Goal: Information Seeking & Learning: Find specific page/section

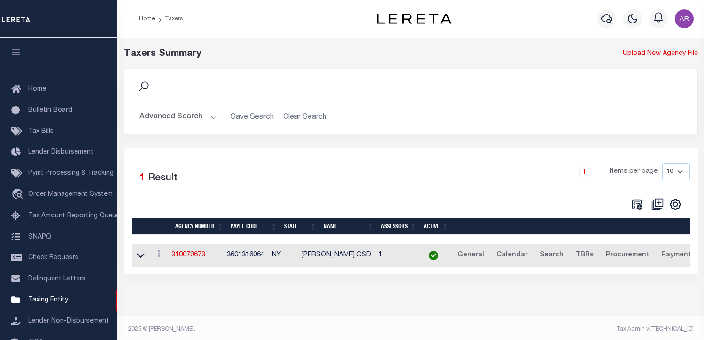
select select
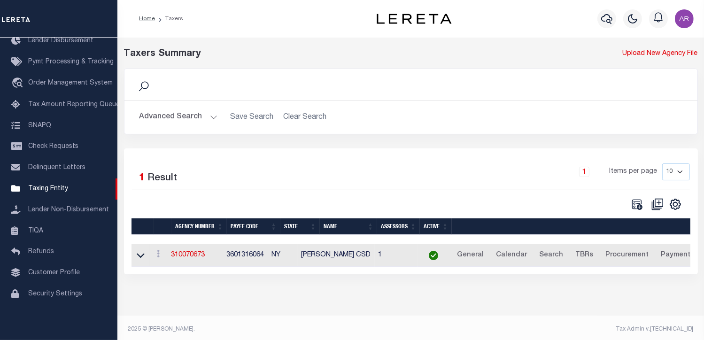
click at [210, 116] on button "Advanced Search" at bounding box center [179, 117] width 78 height 18
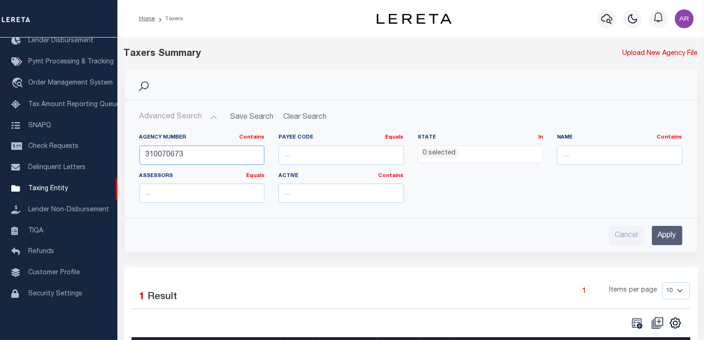
drag, startPoint x: 207, startPoint y: 152, endPoint x: 128, endPoint y: 154, distance: 79.0
click at [128, 154] on div "Agency Number Contains Contains Is 310070673 Payee Code Equals Equals Is Not Eq…" at bounding box center [411, 168] width 572 height 84
paste input "160610101"
type input "160610101"
click at [667, 236] on input "Apply" at bounding box center [667, 235] width 31 height 19
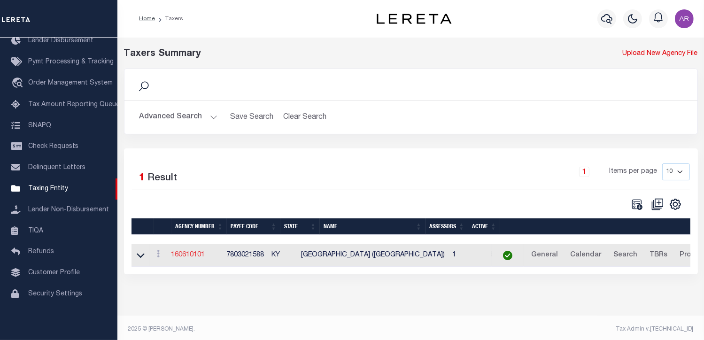
click at [188, 255] on link "160610101" at bounding box center [189, 255] width 34 height 7
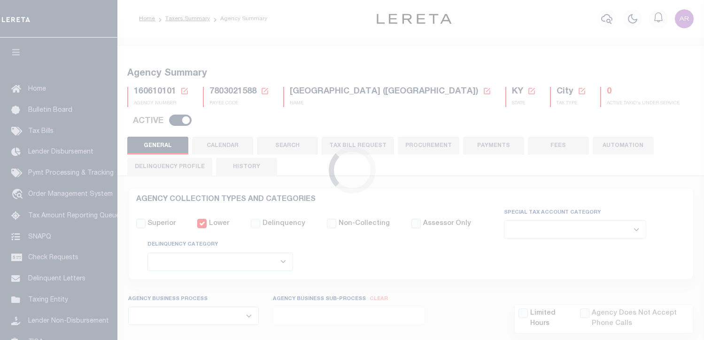
select select
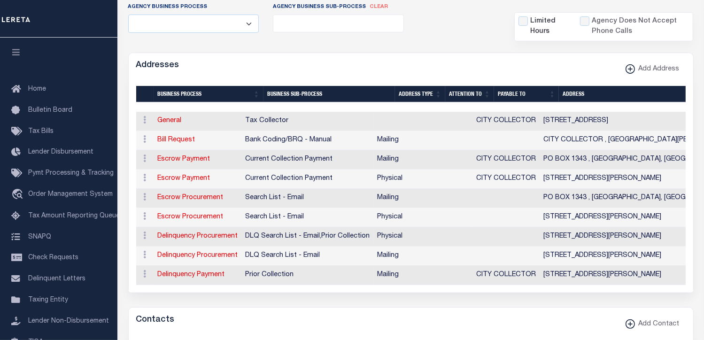
scroll to position [308, 0]
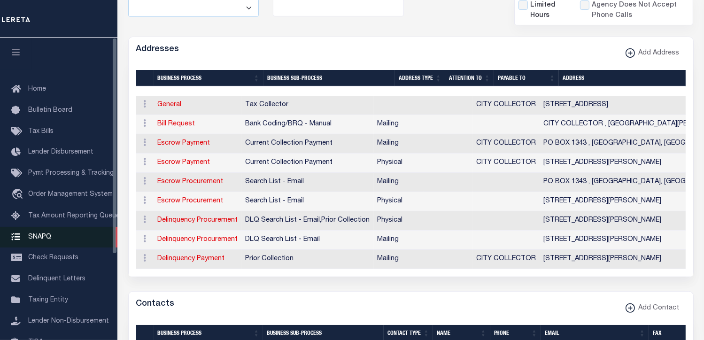
click at [107, 247] on link "SNAPQ" at bounding box center [58, 237] width 117 height 21
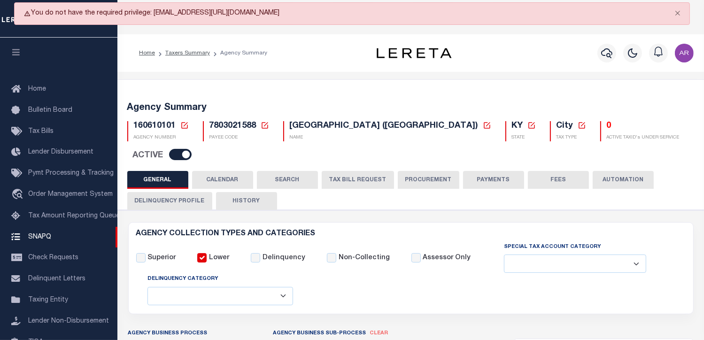
scroll to position [0, 0]
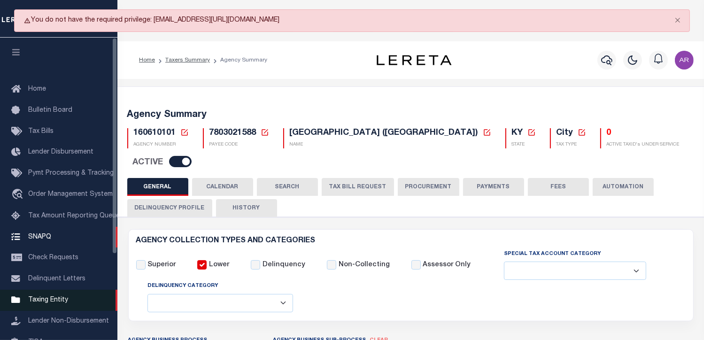
click at [42, 304] on span "Taxing Entity" at bounding box center [48, 300] width 40 height 7
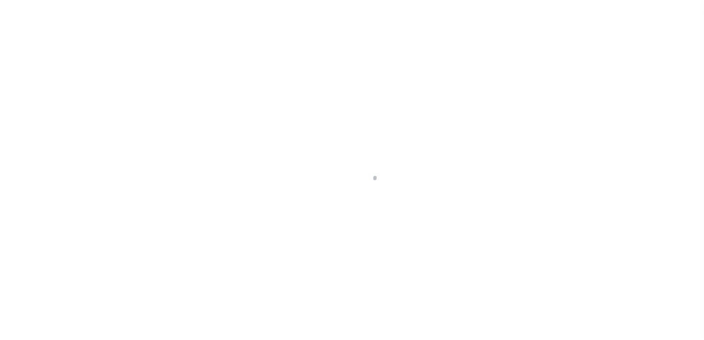
select select
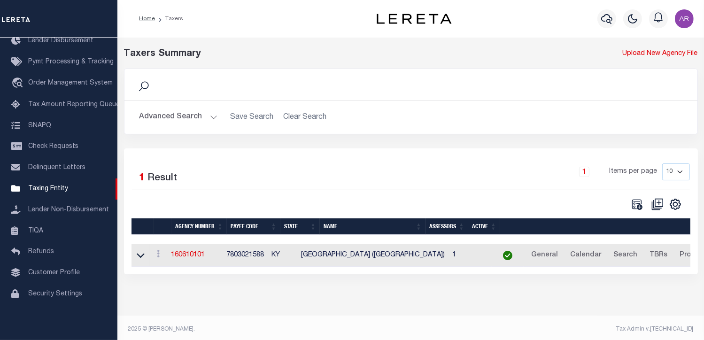
click at [211, 114] on button "Advanced Search" at bounding box center [179, 117] width 78 height 18
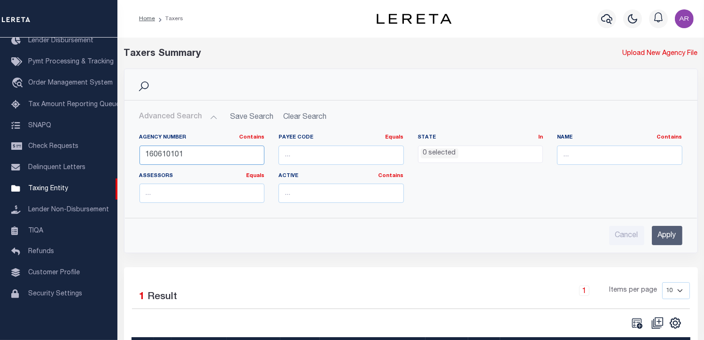
drag, startPoint x: 198, startPoint y: 156, endPoint x: 130, endPoint y: 154, distance: 68.2
click at [130, 154] on div "Agency Number Contains Contains Is 160610101 Payee Code Equals Equals Is Not Eq…" at bounding box center [411, 168] width 572 height 84
paste input "310600615"
type input "310600615"
click at [664, 236] on input "Apply" at bounding box center [667, 235] width 31 height 19
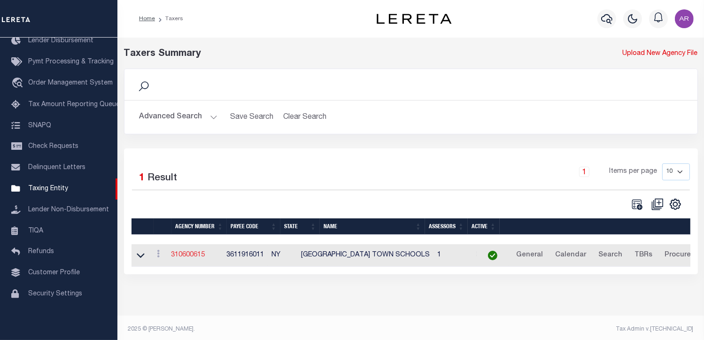
click at [201, 255] on link "310600615" at bounding box center [189, 255] width 34 height 7
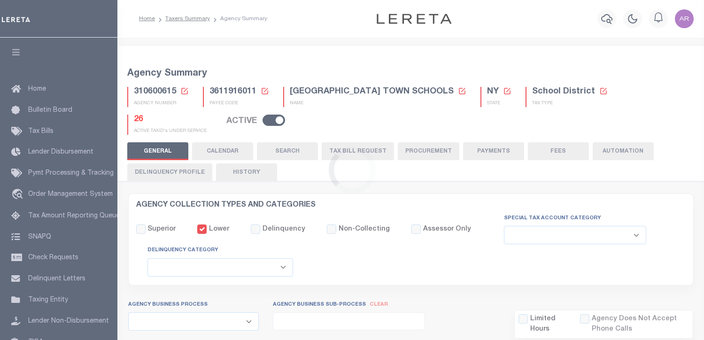
select select
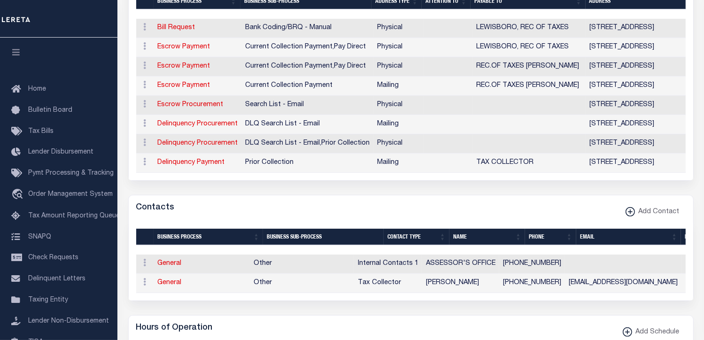
scroll to position [375, 0]
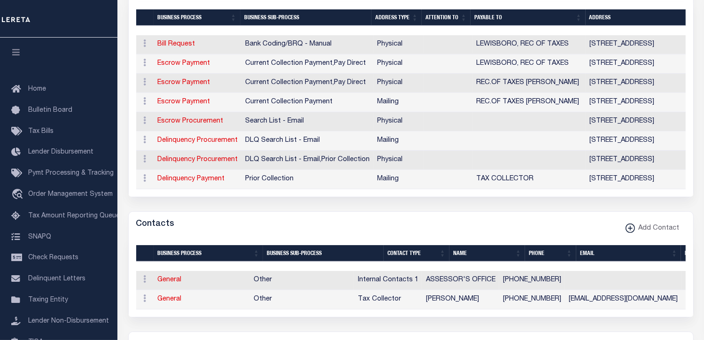
click at [126, 290] on div "Selected 2 Results Items per page" at bounding box center [411, 277] width 579 height 79
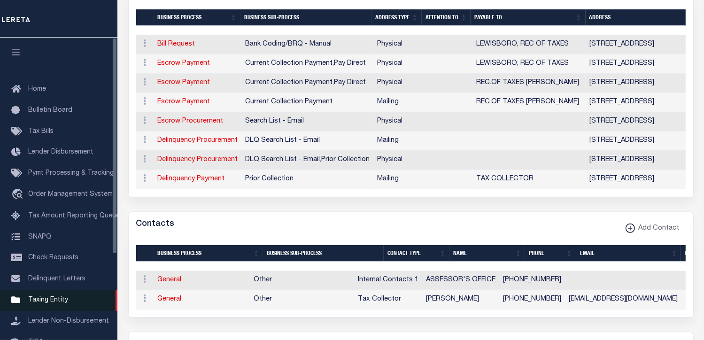
click at [57, 304] on span "Taxing Entity" at bounding box center [48, 300] width 40 height 7
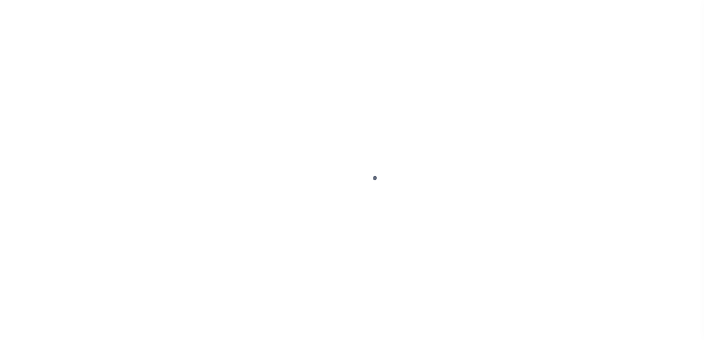
select select
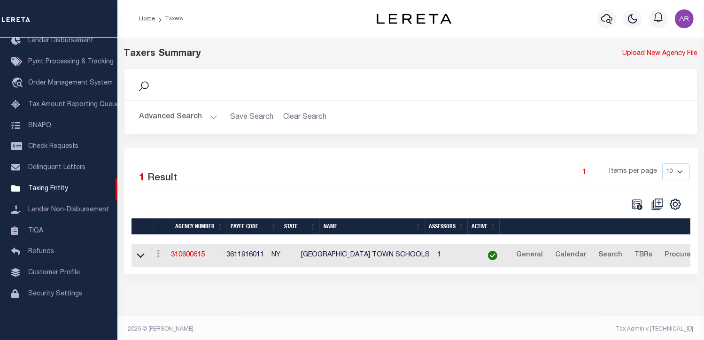
click at [209, 114] on button "Advanced Search" at bounding box center [179, 117] width 78 height 18
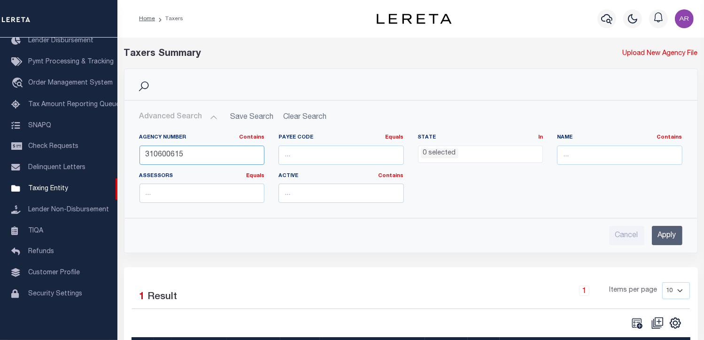
drag, startPoint x: 198, startPoint y: 154, endPoint x: 130, endPoint y: 156, distance: 68.2
click at [130, 156] on div "Agency Number Contains Contains Is 310600615 Payee Code Equals Equals Is Not Eq…" at bounding box center [411, 168] width 572 height 84
paste input "380661"
type input "310380661"
click at [675, 237] on input "Apply" at bounding box center [667, 235] width 31 height 19
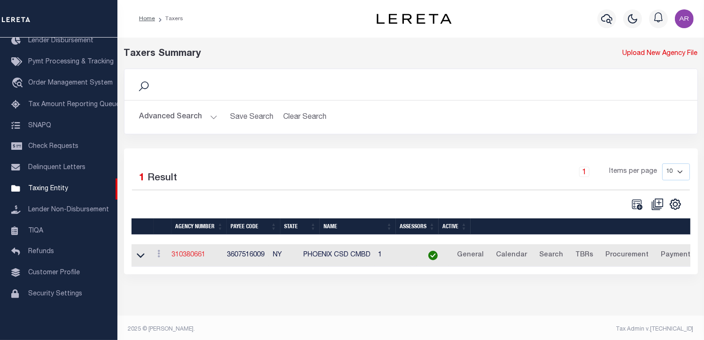
click at [195, 255] on link "310380661" at bounding box center [189, 255] width 34 height 7
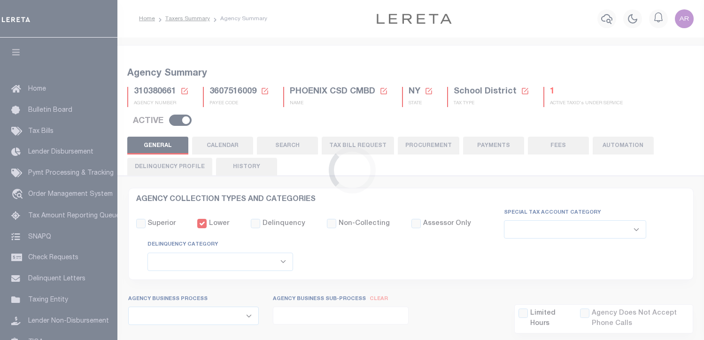
select select
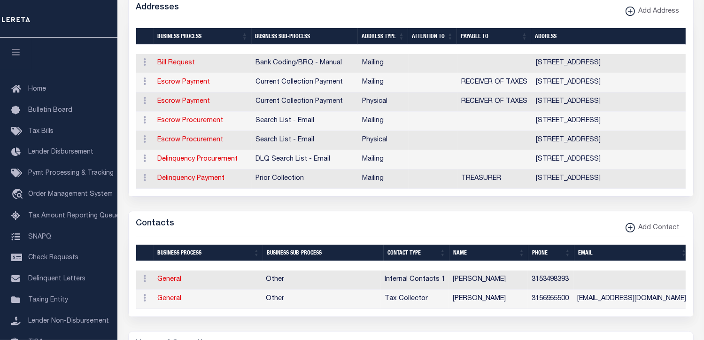
scroll to position [349, 0]
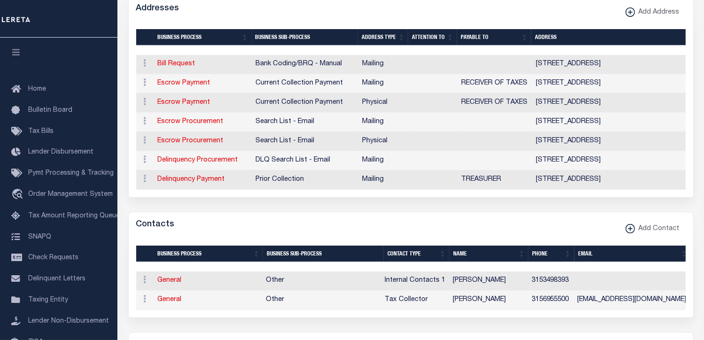
click at [499, 11] on div "Addresses Add Address" at bounding box center [411, 9] width 565 height 26
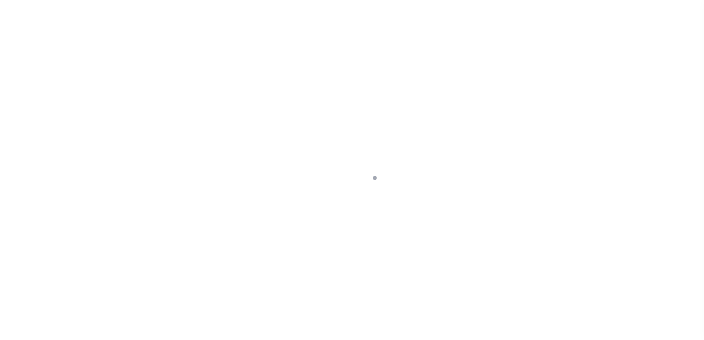
scroll to position [112, 0]
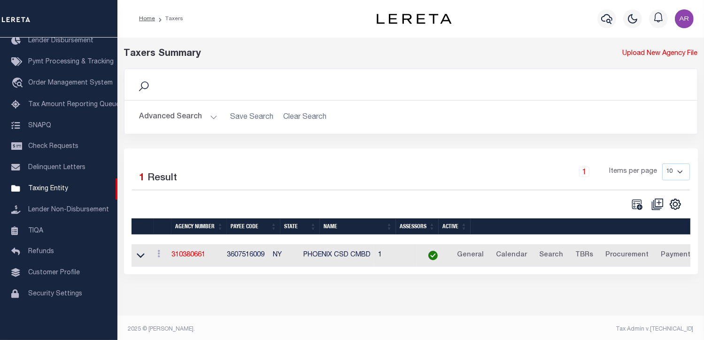
click at [586, 317] on footer "2025 © [PERSON_NAME]. Tax Admin v.[TECHNICAL_ID]" at bounding box center [410, 330] width 587 height 28
click at [126, 316] on footer "2025 © [PERSON_NAME]. Tax Admin v.[TECHNICAL_ID]" at bounding box center [410, 330] width 587 height 28
click at [211, 116] on button "Advanced Search" at bounding box center [179, 117] width 78 height 18
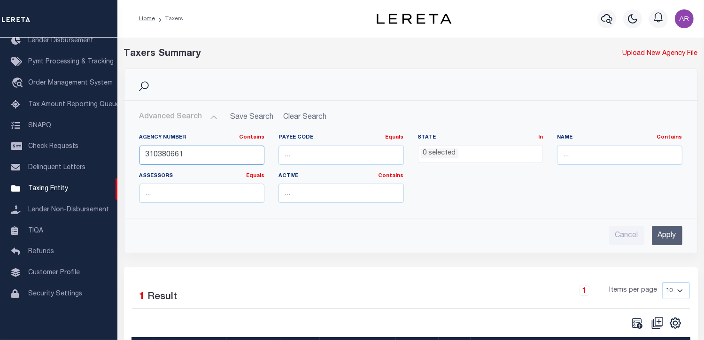
drag, startPoint x: 158, startPoint y: 156, endPoint x: 308, endPoint y: 157, distance: 149.9
click at [308, 157] on div "Agency Number Contains Contains Is 310380661 Payee Code Equals Equals Is Not Eq…" at bounding box center [411, 172] width 557 height 77
type input "310610617"
click at [668, 233] on input "Apply" at bounding box center [667, 235] width 31 height 19
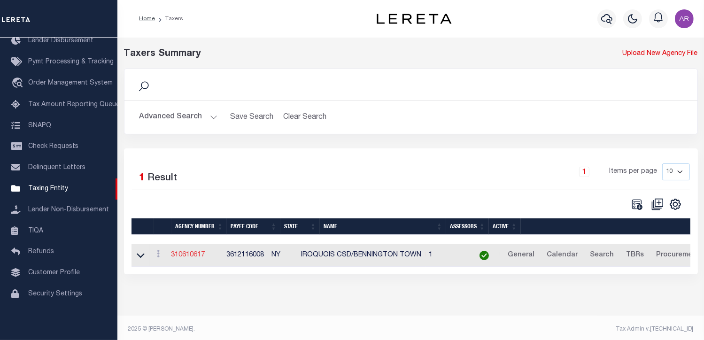
click at [198, 256] on link "310610617" at bounding box center [189, 255] width 34 height 7
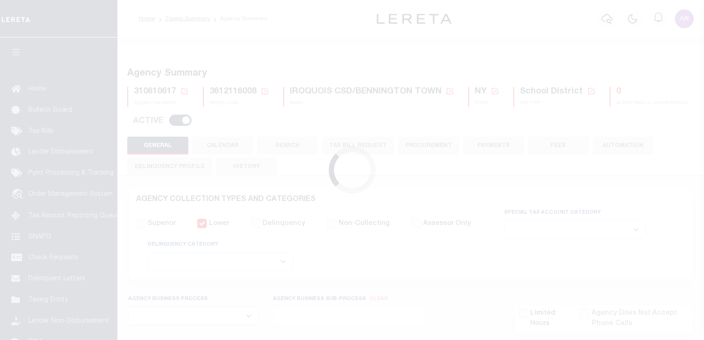
select select
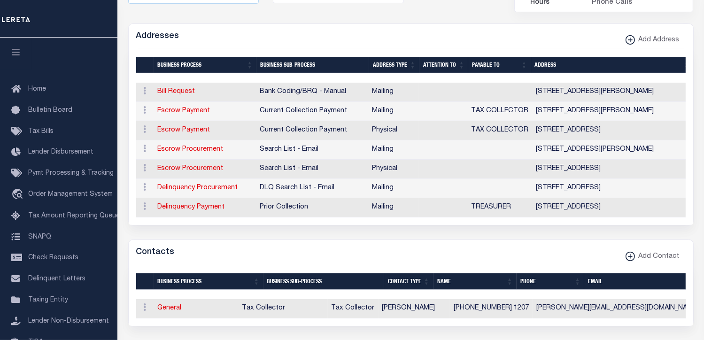
scroll to position [327, 0]
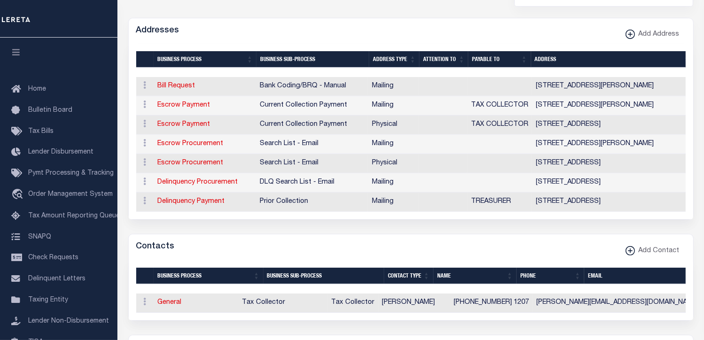
click at [519, 30] on div "Addresses Add Address" at bounding box center [411, 31] width 565 height 26
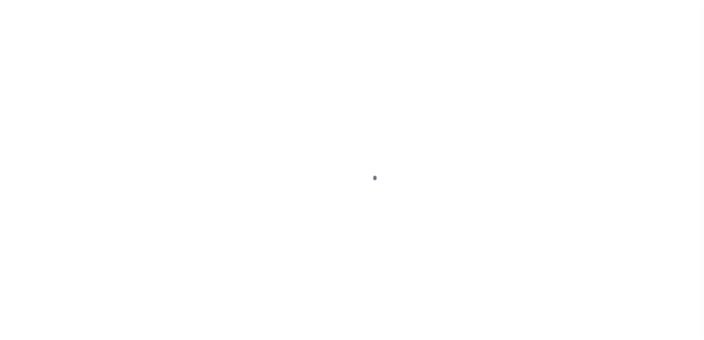
scroll to position [112, 0]
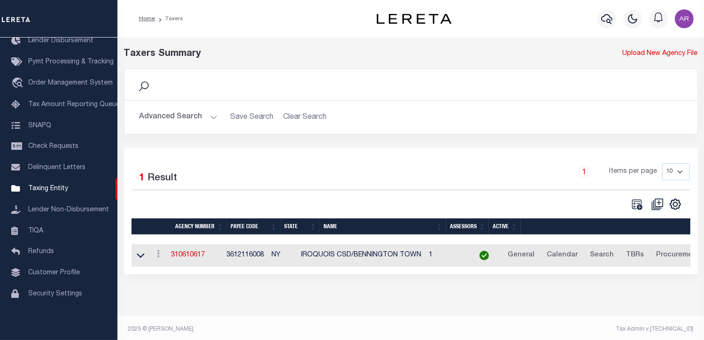
click at [130, 293] on div "Taxers Summary Upload New Agency File Search Advanced Search Save Search Clear …" at bounding box center [410, 170] width 587 height 265
click at [211, 116] on button "Advanced Search" at bounding box center [179, 117] width 78 height 18
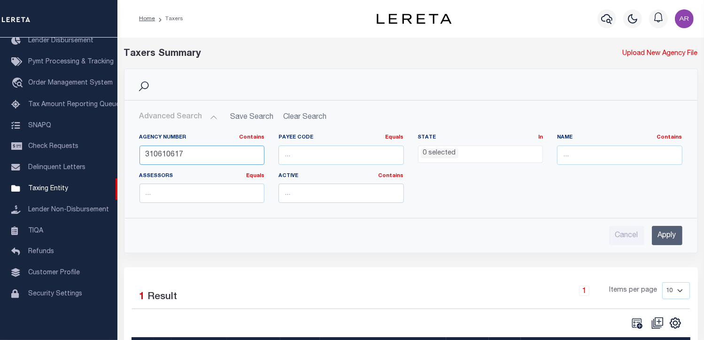
drag, startPoint x: 200, startPoint y: 154, endPoint x: 131, endPoint y: 154, distance: 68.6
click at [131, 154] on div "Agency Number Contains Contains Is 310610617 Payee Code Equals Equals Is Not Eq…" at bounding box center [411, 168] width 572 height 84
paste input "220669"
type input "310220669"
click at [671, 232] on input "Apply" at bounding box center [667, 235] width 31 height 19
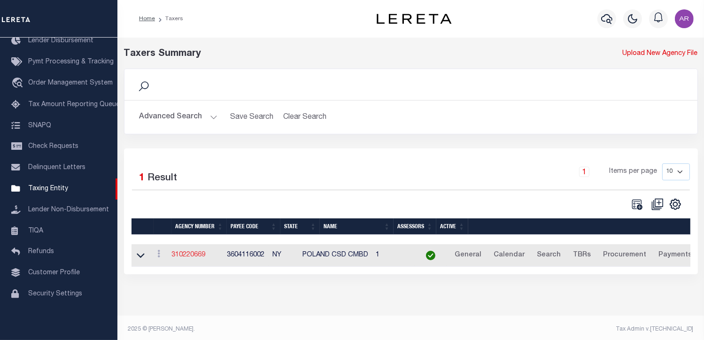
click at [202, 256] on link "310220669" at bounding box center [189, 255] width 34 height 7
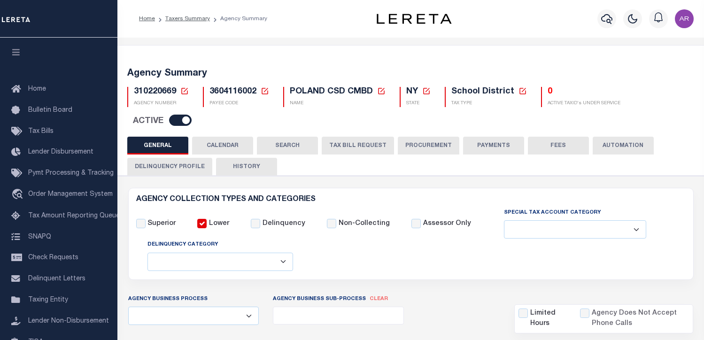
select select
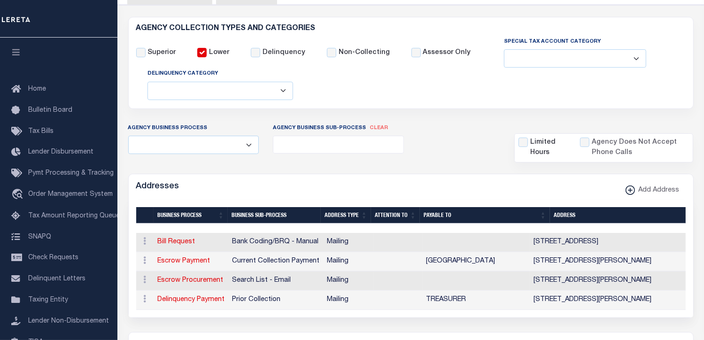
scroll to position [174, 0]
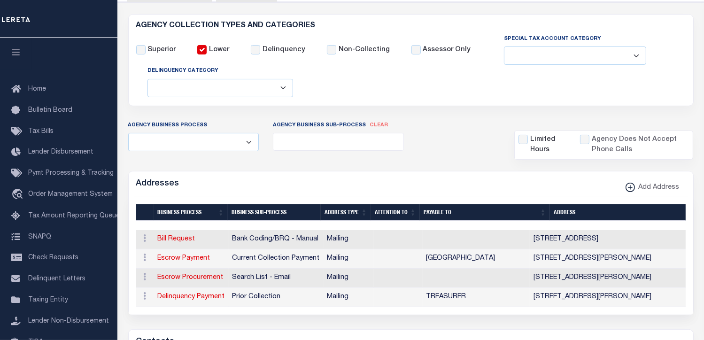
click at [656, 56] on div "Superior Lower Delinquency Non-Collecting Assessor Only" at bounding box center [411, 66] width 564 height 64
click at [669, 54] on div "Superior Lower Delinquency Non-Collecting Assessor Only" at bounding box center [411, 66] width 564 height 64
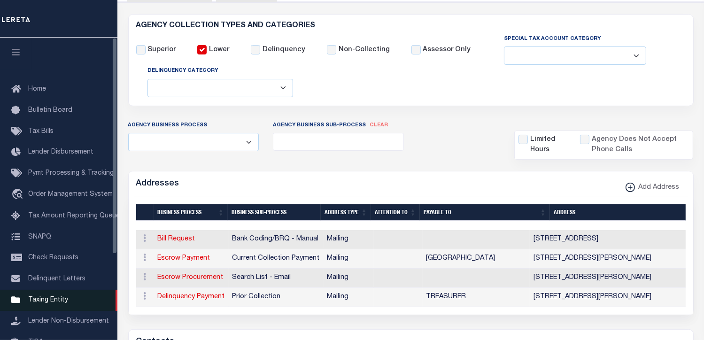
click at [54, 304] on span "Taxing Entity" at bounding box center [48, 300] width 40 height 7
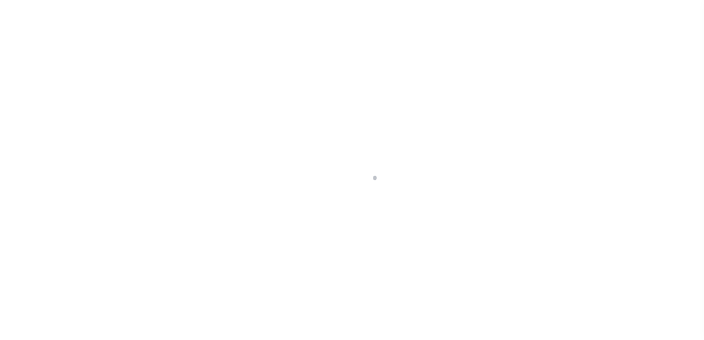
scroll to position [119, 0]
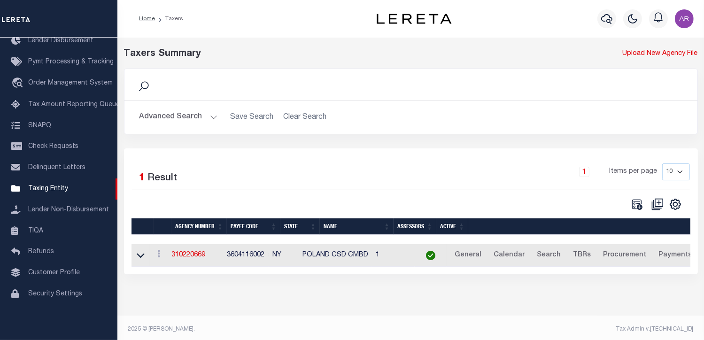
click at [208, 116] on button "Advanced Search" at bounding box center [179, 117] width 78 height 18
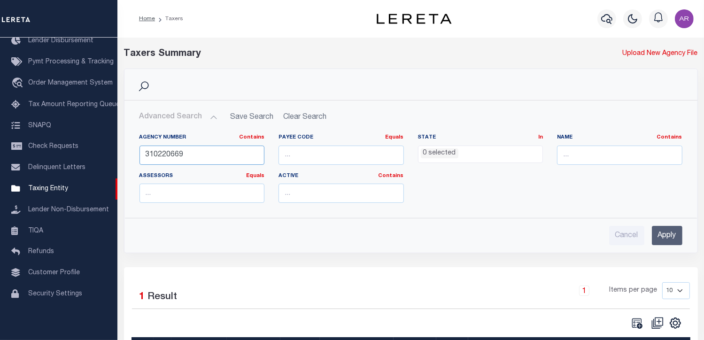
drag, startPoint x: 158, startPoint y: 156, endPoint x: 287, endPoint y: 161, distance: 128.9
click at [287, 161] on div "Agency Number Contains Contains Is 310220669 Payee Code Equals Equals Is Not Eq…" at bounding box center [411, 172] width 557 height 77
type input "310140601"
click at [667, 234] on input "Apply" at bounding box center [667, 235] width 31 height 19
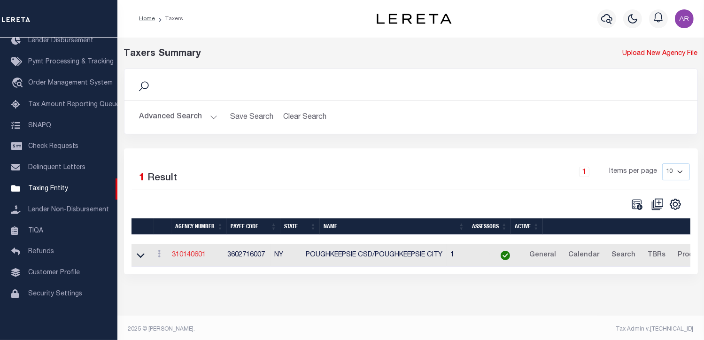
click at [193, 255] on link "310140601" at bounding box center [189, 255] width 34 height 7
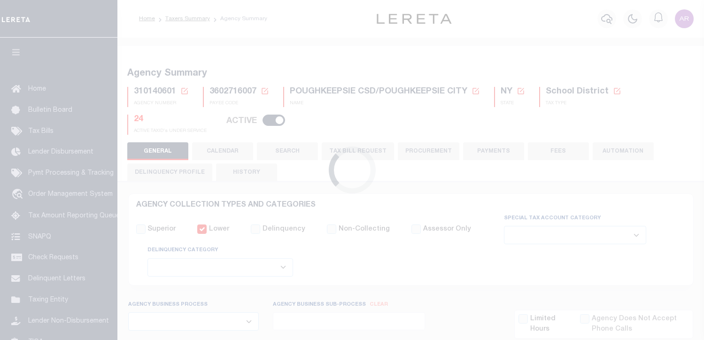
select select
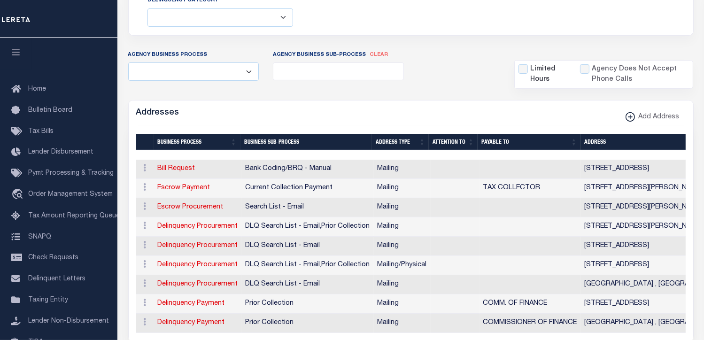
scroll to position [250, 0]
click at [461, 109] on div "Addresses Add Address" at bounding box center [411, 114] width 565 height 26
click at [49, 304] on span "Taxing Entity" at bounding box center [48, 300] width 40 height 7
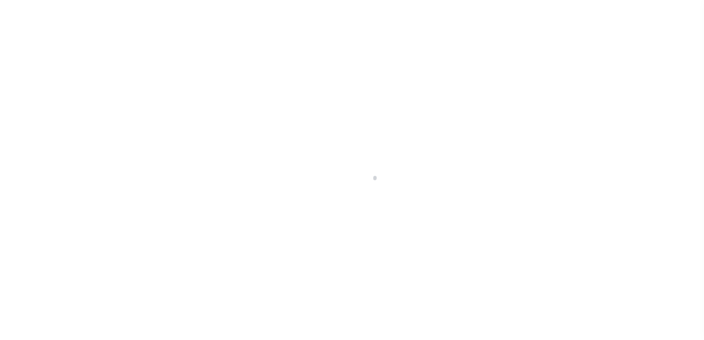
select select
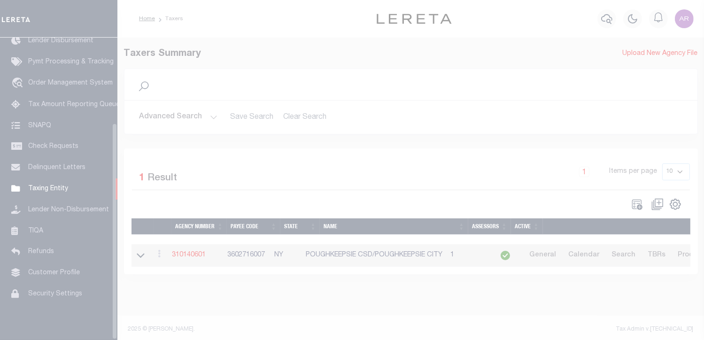
scroll to position [119, 0]
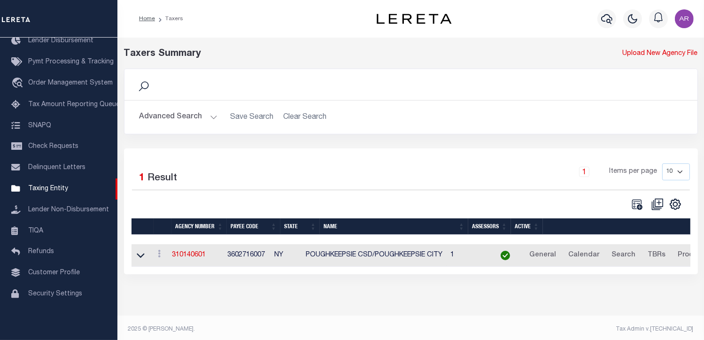
click at [207, 117] on button "Advanced Search" at bounding box center [179, 117] width 78 height 18
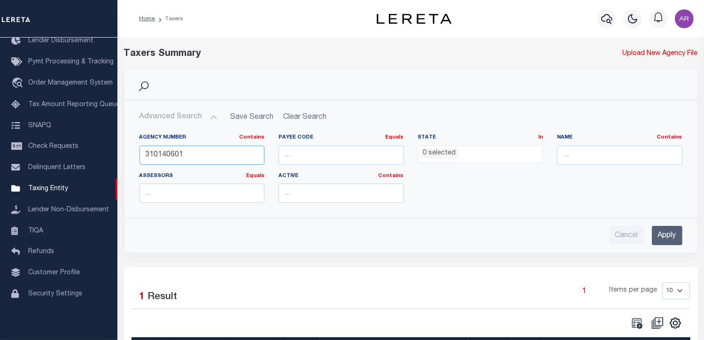
drag, startPoint x: 195, startPoint y: 154, endPoint x: 139, endPoint y: 155, distance: 55.9
click at [140, 155] on input "310140601" at bounding box center [202, 155] width 125 height 19
type input "370560606"
click at [662, 235] on input "Apply" at bounding box center [667, 235] width 31 height 19
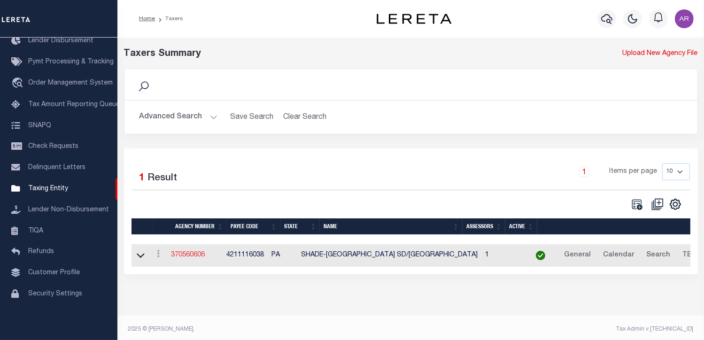
click at [197, 255] on link "370560606" at bounding box center [189, 255] width 34 height 7
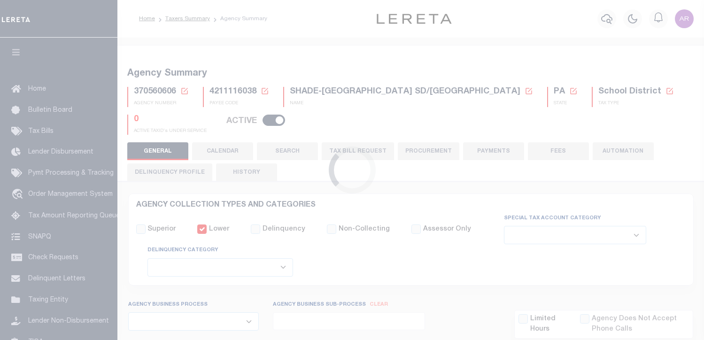
select select
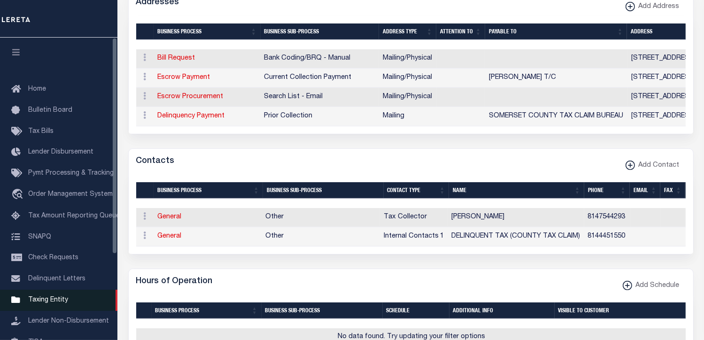
click at [56, 304] on span "Taxing Entity" at bounding box center [48, 300] width 40 height 7
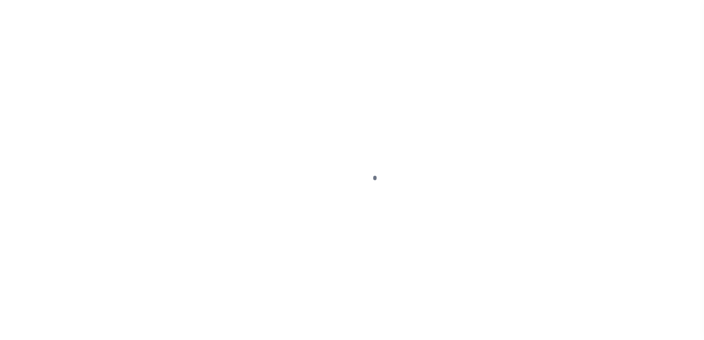
scroll to position [119, 0]
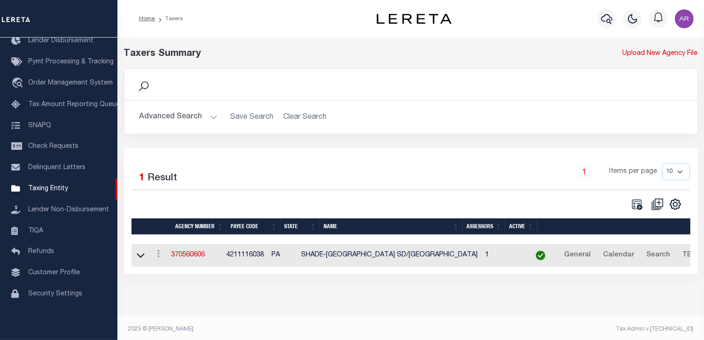
click at [555, 80] on div "Search" at bounding box center [411, 85] width 558 height 16
click at [378, 310] on div "Taxers Summary Upload New Agency File Search Advanced Search Save Search Clear …" at bounding box center [410, 191] width 587 height 306
